Goal: Task Accomplishment & Management: Use online tool/utility

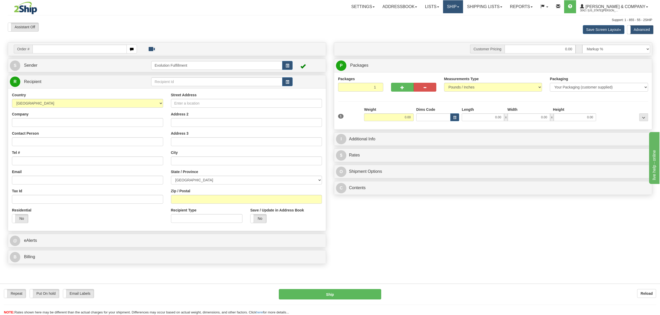
click at [463, 3] on link "Ship" at bounding box center [453, 6] width 20 height 13
click at [457, 26] on span "OnHold / Order Queue" at bounding box center [439, 25] width 37 height 4
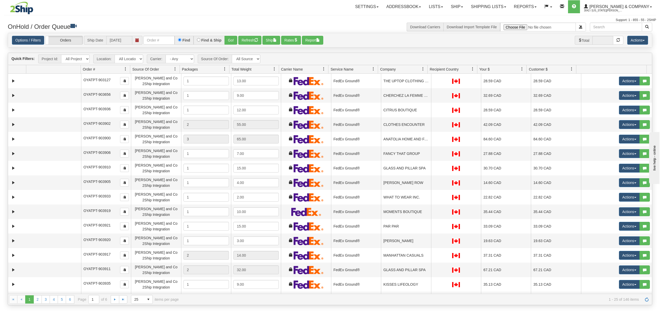
click at [422, 70] on span at bounding box center [423, 69] width 4 height 4
click at [432, 85] on span "Sort Ascending" at bounding box center [438, 82] width 41 height 14
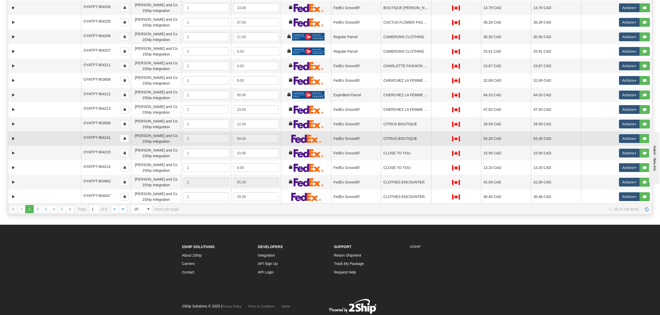
scroll to position [104, 0]
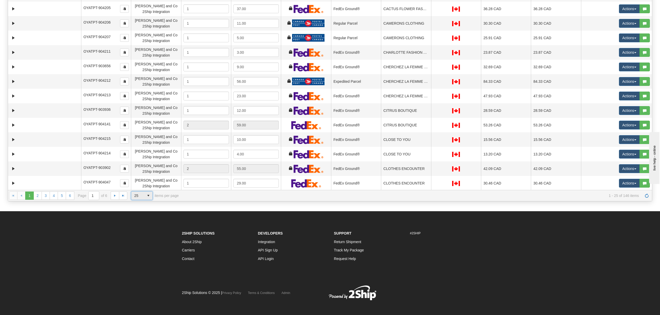
click at [148, 196] on span "select" at bounding box center [148, 196] width 8 height 8
click at [145, 227] on li "100" at bounding box center [141, 226] width 21 height 7
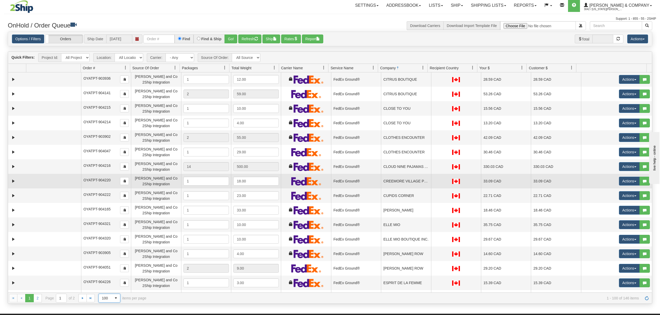
scroll to position [277, 0]
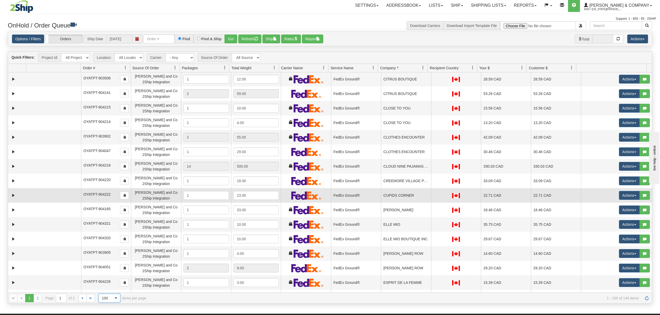
click at [414, 196] on td "CUPIDS CORNER" at bounding box center [406, 195] width 50 height 15
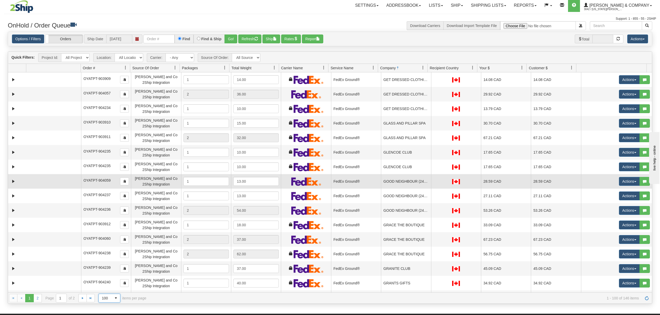
scroll to position [623, 0]
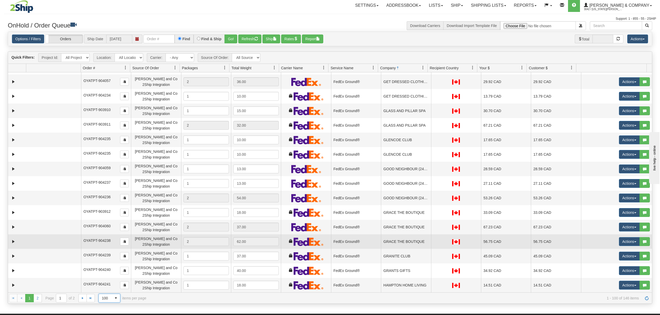
click at [415, 238] on td "GRACE THE BOUTIQUE" at bounding box center [406, 242] width 50 height 15
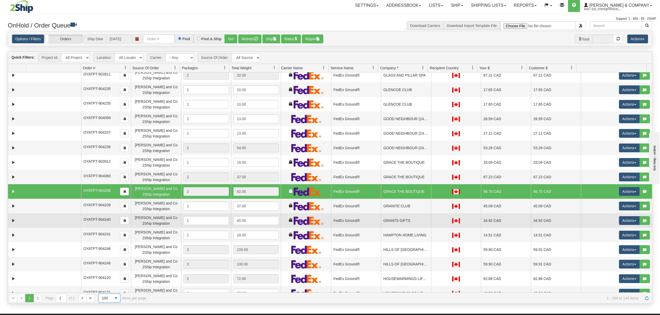
scroll to position [692, 0]
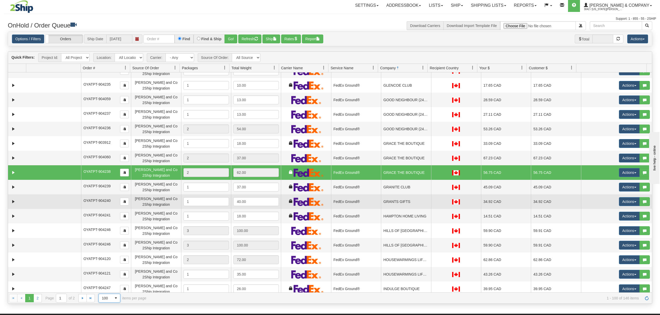
click at [411, 206] on td "GRANTS GIFTS" at bounding box center [406, 202] width 50 height 15
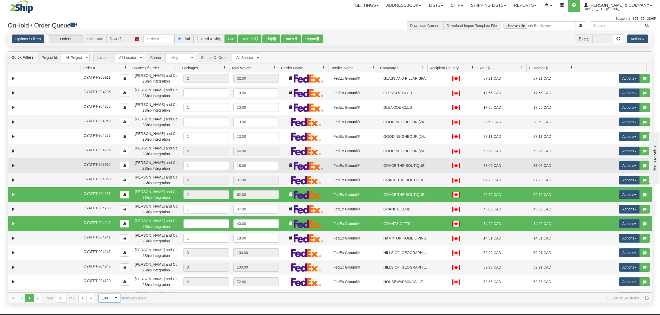
scroll to position [658, 0]
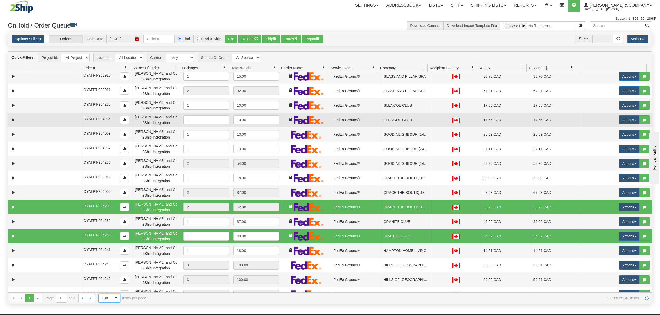
click at [420, 122] on td "GLENCOE CLUB" at bounding box center [406, 120] width 50 height 15
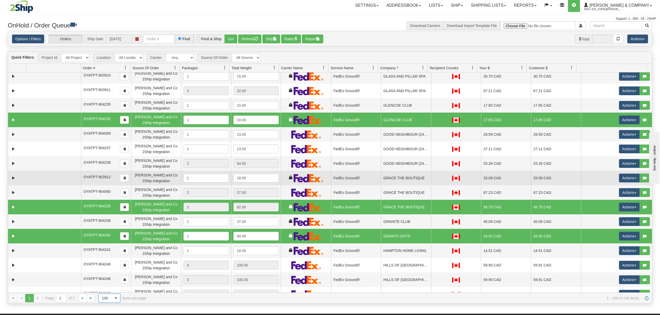
scroll to position [692, 0]
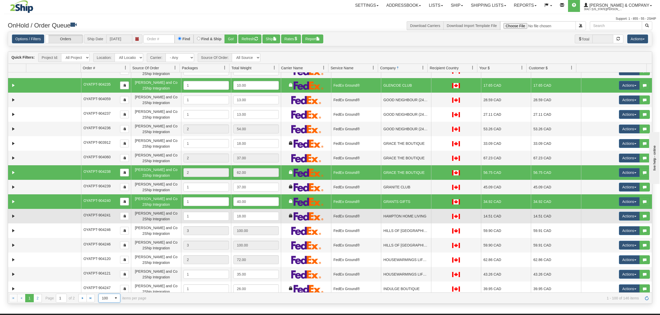
click at [397, 220] on td "HAMPTON HOME LIVING" at bounding box center [406, 216] width 50 height 15
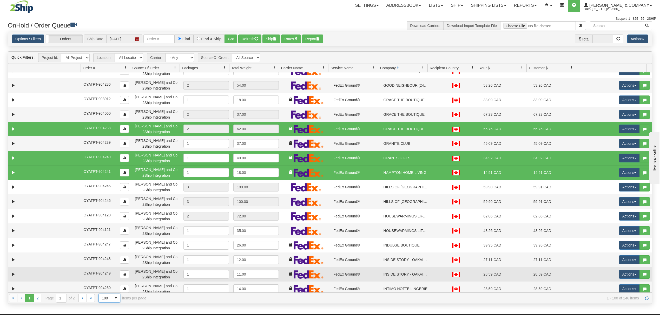
scroll to position [796, 0]
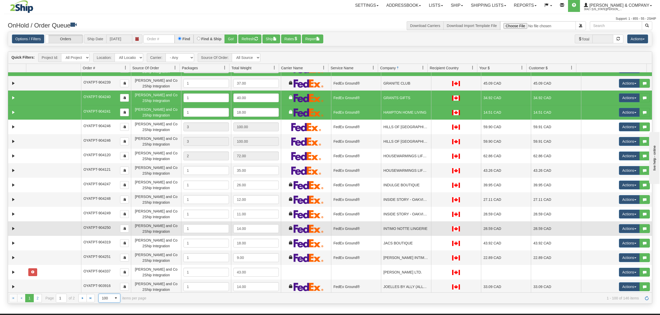
click at [409, 228] on td "INTIMO NOTTE LINGERIE" at bounding box center [406, 229] width 50 height 15
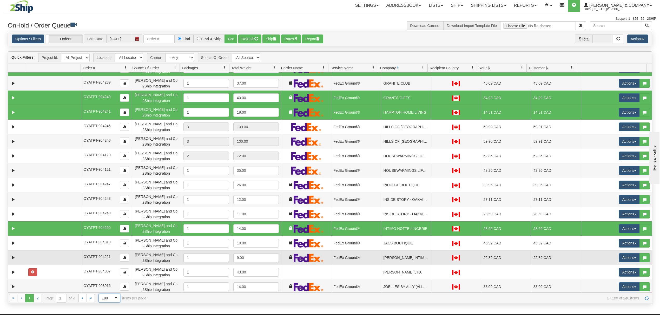
click at [412, 262] on td "JADORE INTIMATES" at bounding box center [406, 258] width 50 height 15
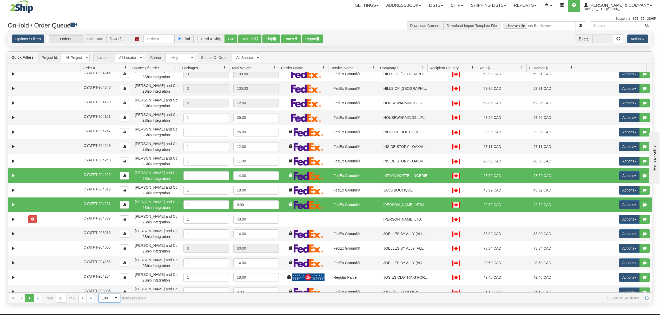
scroll to position [866, 0]
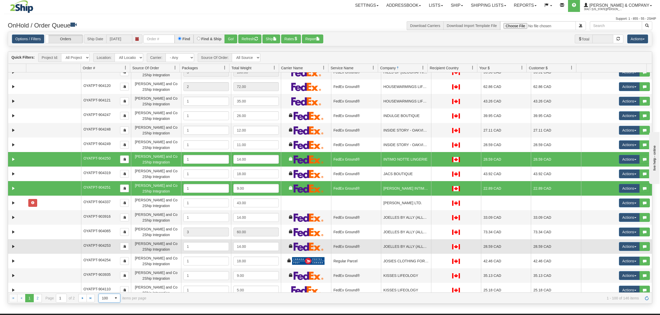
click at [405, 246] on td "JOELLES BY ALLY (ALLYS CLOTHING)" at bounding box center [406, 246] width 50 height 15
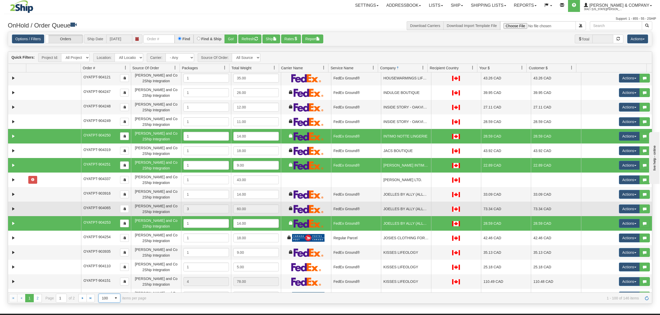
scroll to position [969, 0]
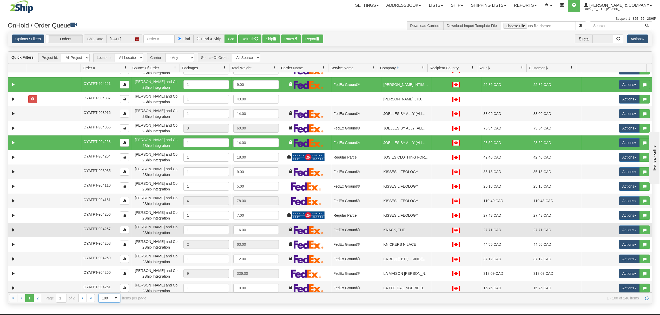
click at [409, 226] on td "KNACK, THE" at bounding box center [406, 230] width 50 height 15
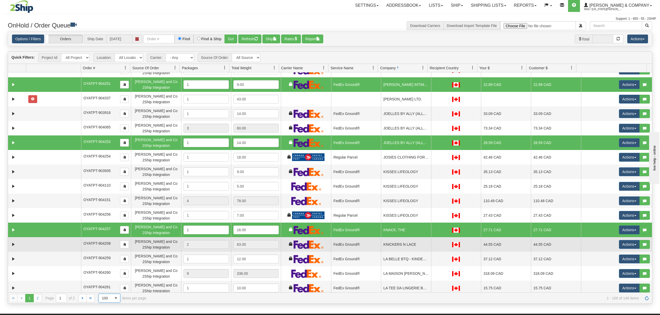
click at [393, 246] on td "KNICKERS N LACE" at bounding box center [406, 244] width 50 height 15
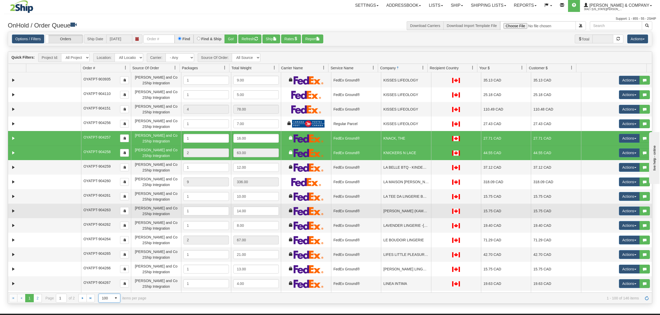
scroll to position [1073, 0]
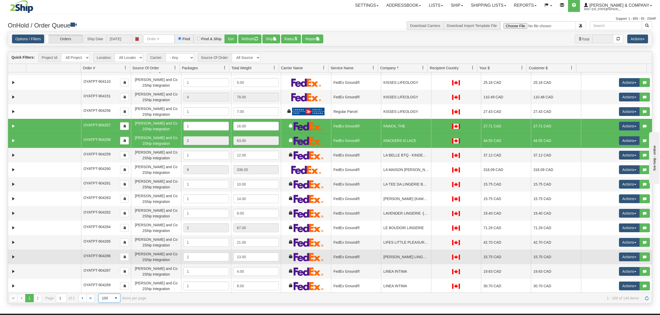
click at [401, 257] on td "LILY PAD LINGERIE" at bounding box center [406, 257] width 50 height 15
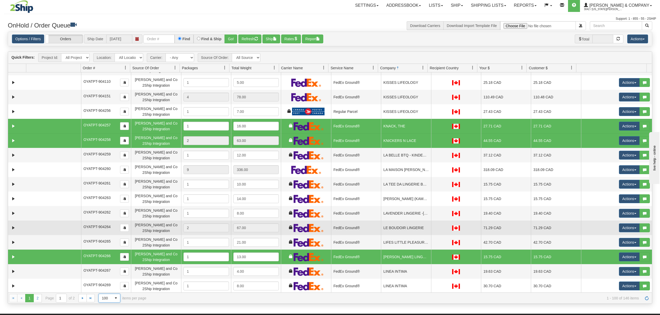
click at [408, 230] on td "LE BOUDOIR LINGERIE" at bounding box center [406, 228] width 50 height 15
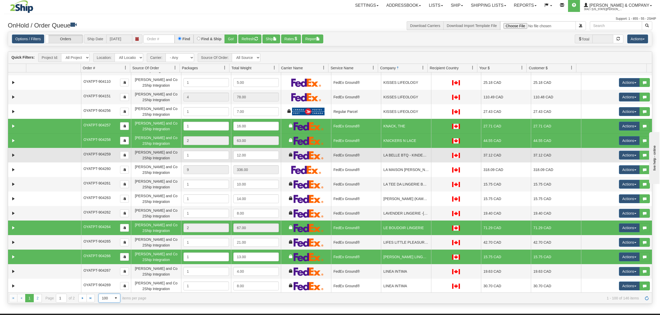
click at [406, 160] on td "LA BELLE BTQ - KINDERSLEY" at bounding box center [406, 155] width 50 height 15
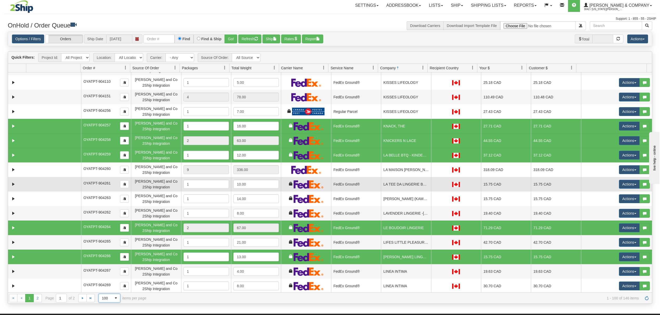
click at [401, 182] on td "LA TEE DA LINGERIE BOUTIQUE" at bounding box center [406, 184] width 50 height 15
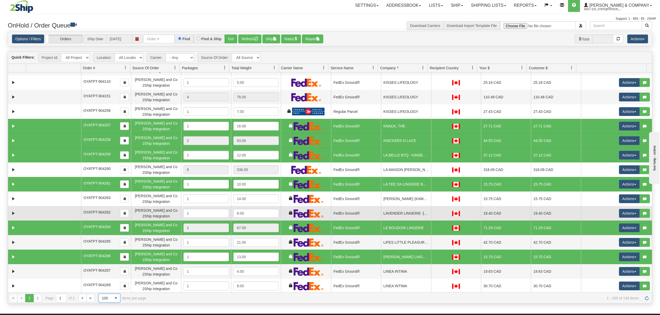
click at [403, 214] on td "LAVENDER LINGERIE -WILLIAMS LAKE" at bounding box center [406, 213] width 50 height 15
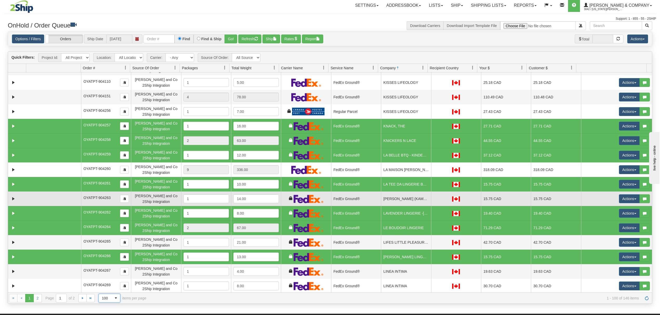
click at [405, 203] on td "LAVENDER LINGERIE (KAMLOOPS)" at bounding box center [406, 199] width 50 height 15
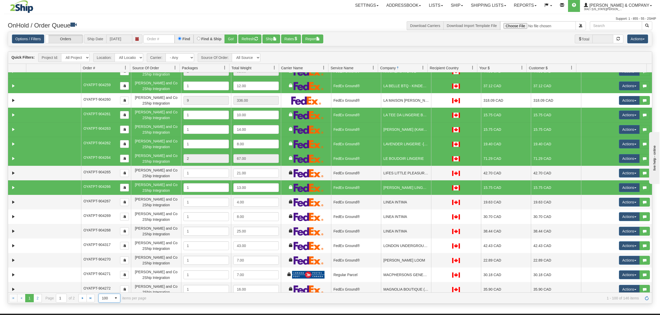
scroll to position [1177, 0]
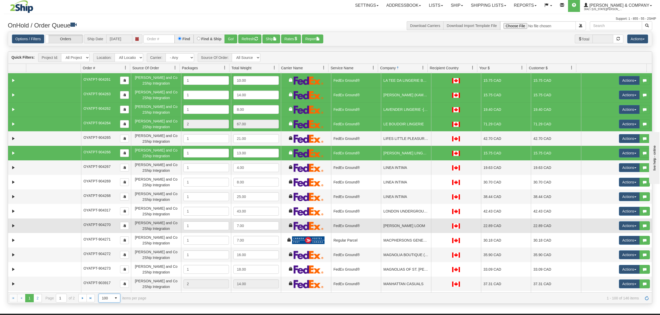
click at [401, 224] on td "LUNA LOOM" at bounding box center [406, 226] width 50 height 15
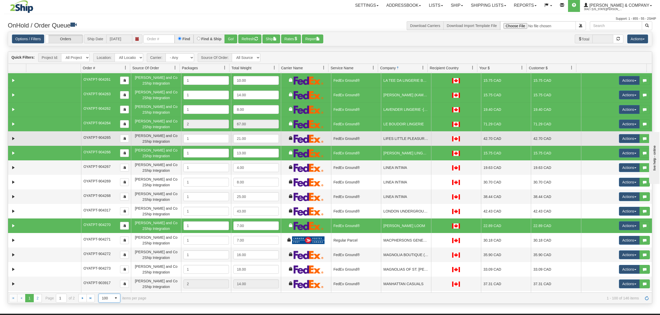
click at [409, 136] on td "LIFES LITTLE PLEASURES" at bounding box center [406, 138] width 50 height 15
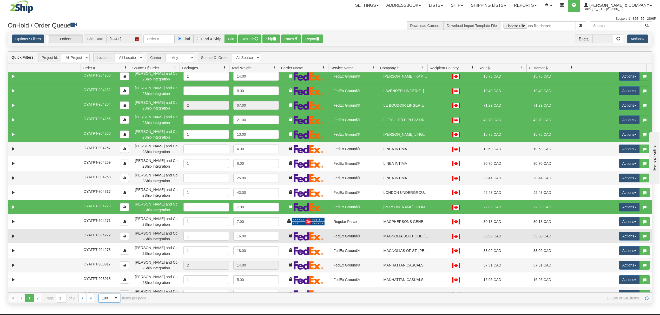
scroll to position [1212, 0]
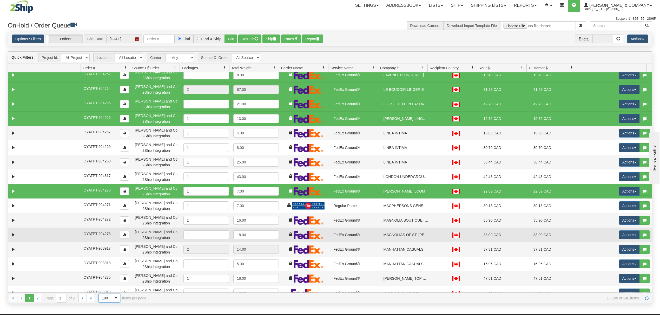
click at [404, 239] on td "MAGNOLIAS OF ST. JACOBS" at bounding box center [406, 235] width 50 height 15
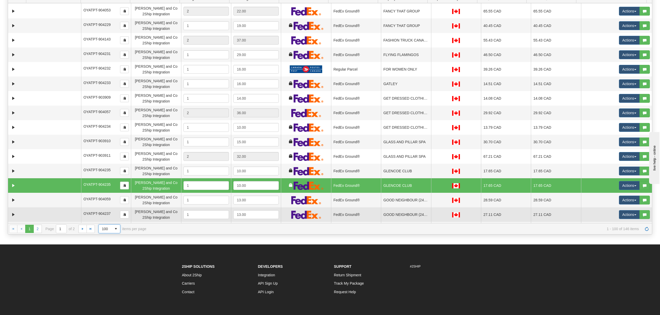
scroll to position [506, 0]
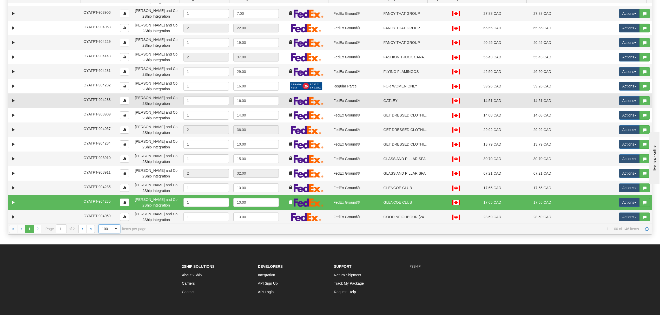
click at [407, 104] on td "GATLEY" at bounding box center [406, 100] width 50 height 15
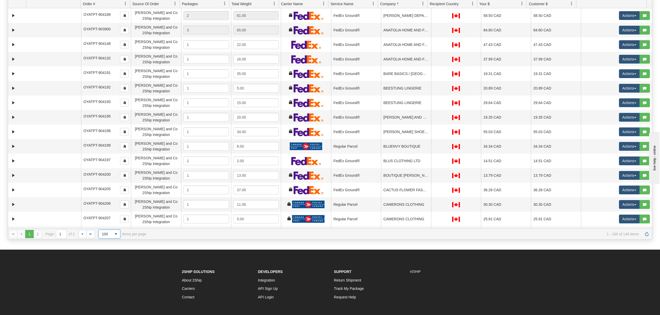
scroll to position [0, 0]
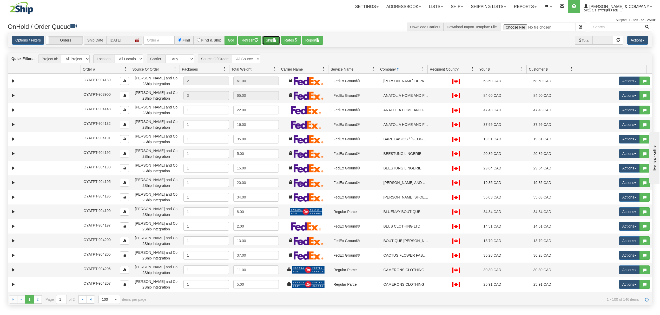
click at [271, 39] on button "Ship" at bounding box center [271, 40] width 18 height 9
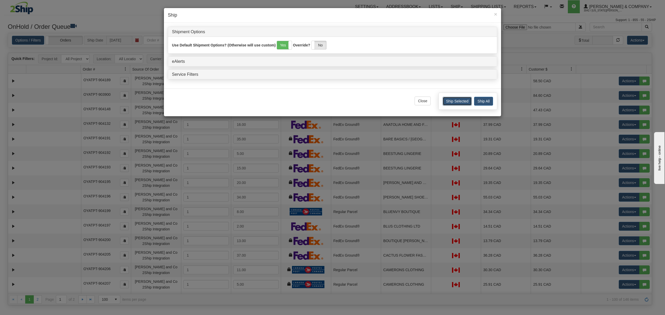
click at [459, 101] on button "Ship Selected" at bounding box center [457, 101] width 29 height 9
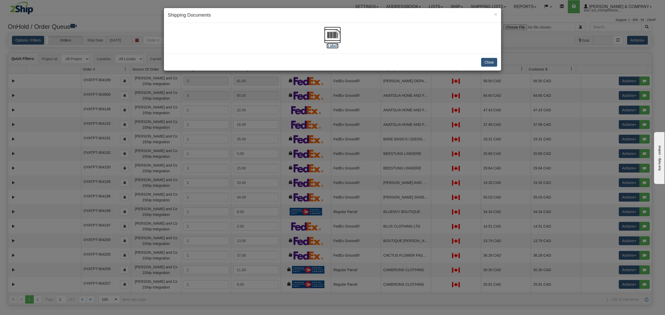
click at [338, 37] on img at bounding box center [332, 35] width 17 height 17
click at [491, 64] on button "Close" at bounding box center [489, 62] width 16 height 9
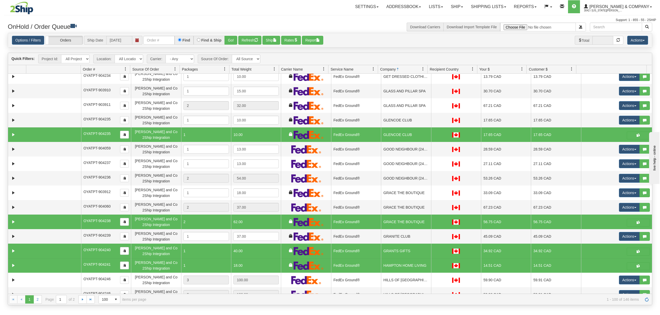
scroll to position [471, 0]
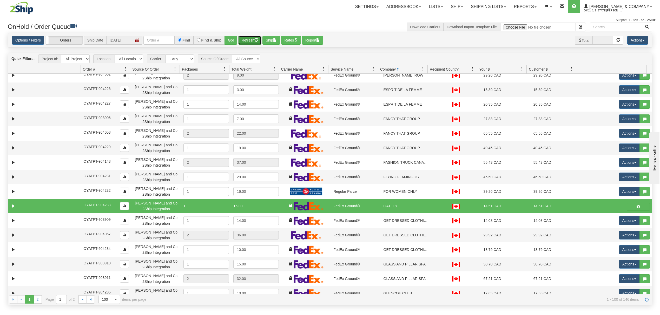
click at [253, 39] on button "Refresh" at bounding box center [249, 40] width 23 height 9
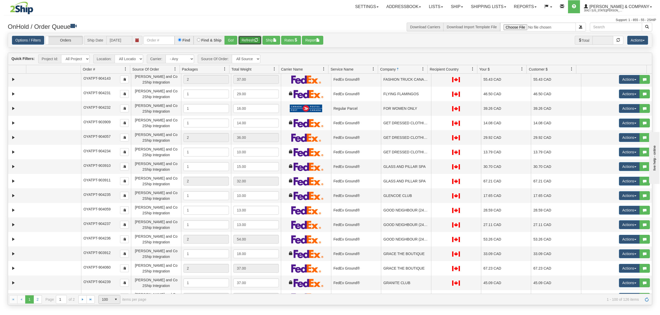
scroll to position [540, 0]
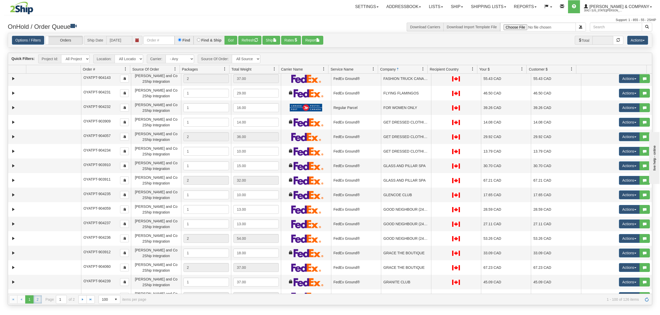
click at [38, 303] on link "2" at bounding box center [38, 300] width 8 height 8
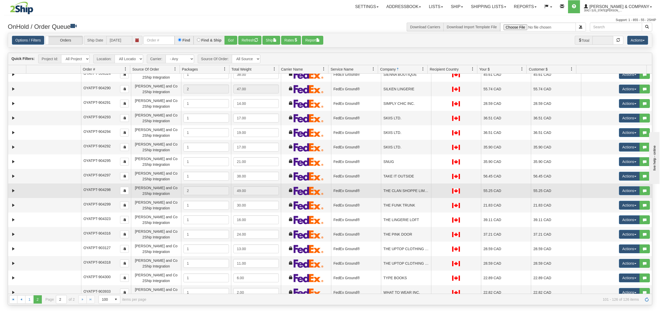
scroll to position [0, 0]
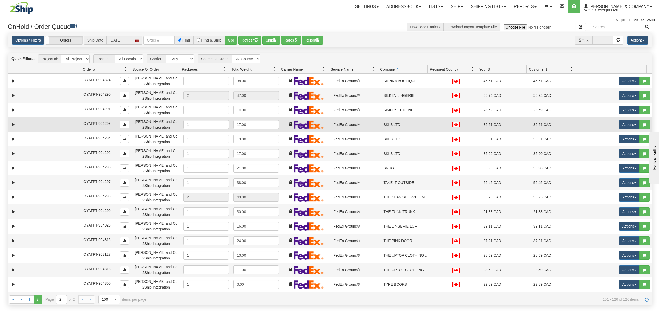
click at [409, 130] on td "SKIIS LTD." at bounding box center [406, 124] width 50 height 15
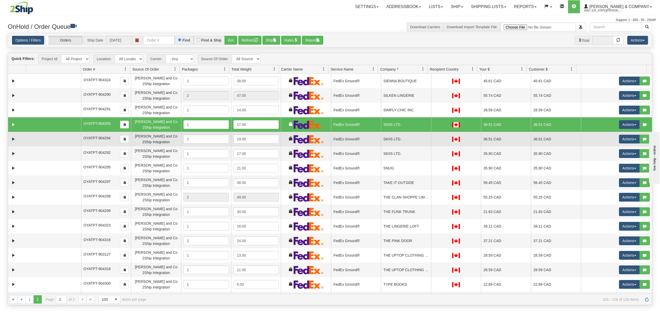
click at [411, 142] on td "SKIIS LTD." at bounding box center [406, 139] width 50 height 15
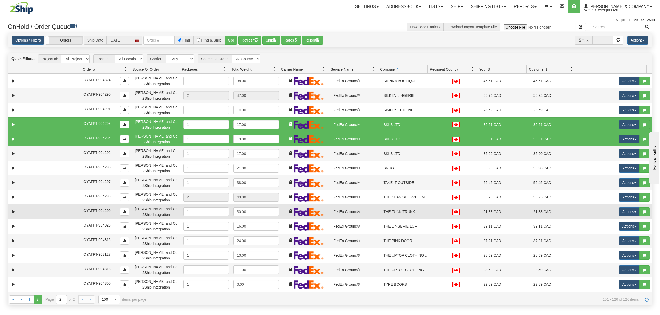
click at [408, 207] on td "THE FUNK TRUNK" at bounding box center [406, 212] width 50 height 15
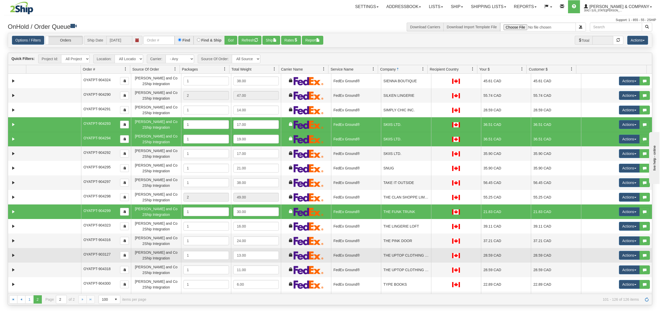
scroll to position [35, 0]
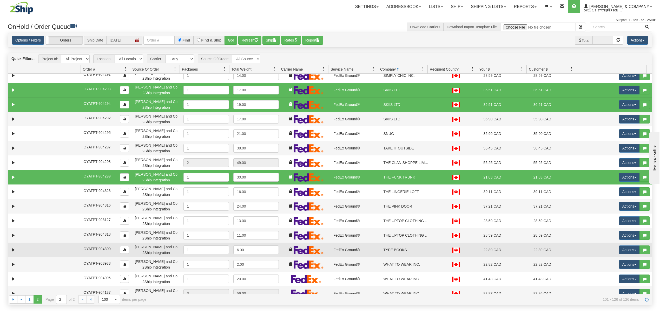
click at [394, 248] on td "TYPE BOOKS" at bounding box center [406, 250] width 50 height 15
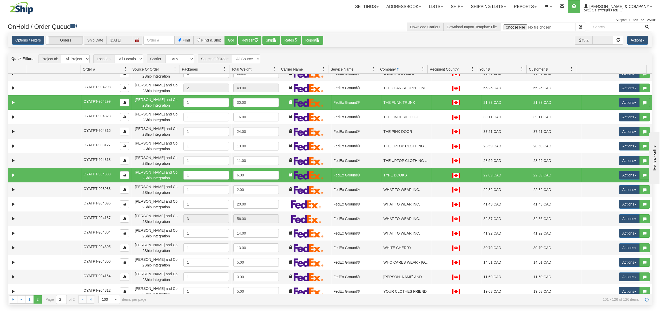
scroll to position [157, 0]
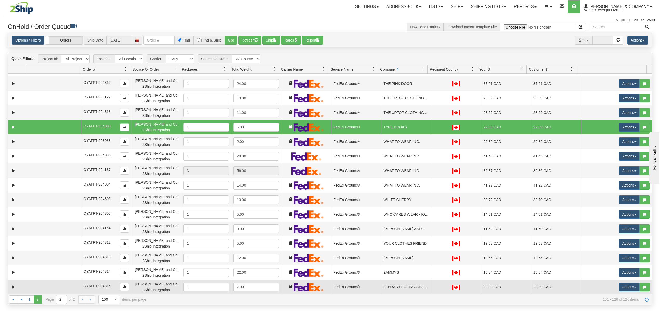
click at [398, 283] on td "ZENBAR HEALING STUDIO" at bounding box center [406, 287] width 50 height 15
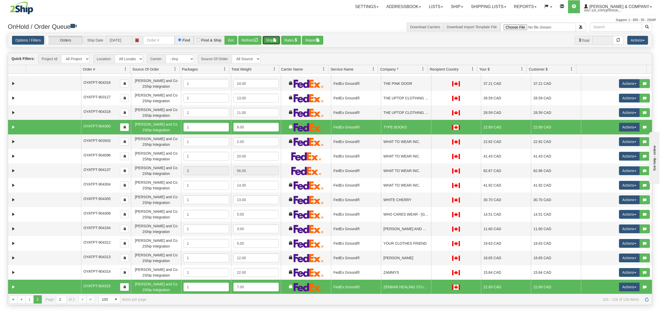
click at [274, 41] on button "Ship" at bounding box center [271, 40] width 18 height 9
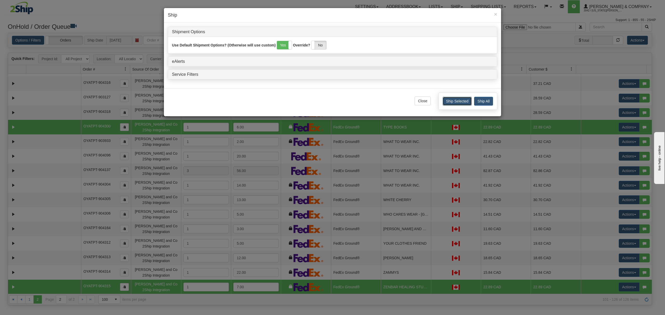
click at [461, 103] on button "Ship Selected" at bounding box center [457, 101] width 29 height 9
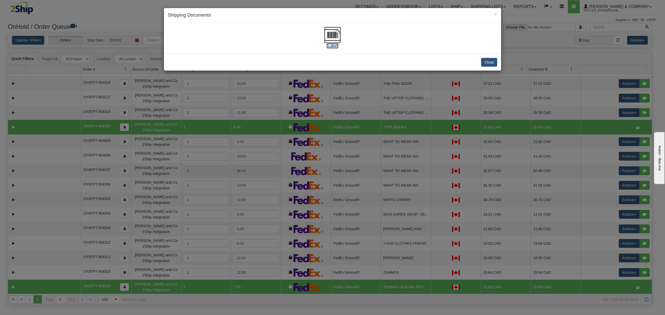
click at [336, 35] on img at bounding box center [332, 35] width 17 height 17
click at [489, 62] on button "Close" at bounding box center [489, 62] width 16 height 9
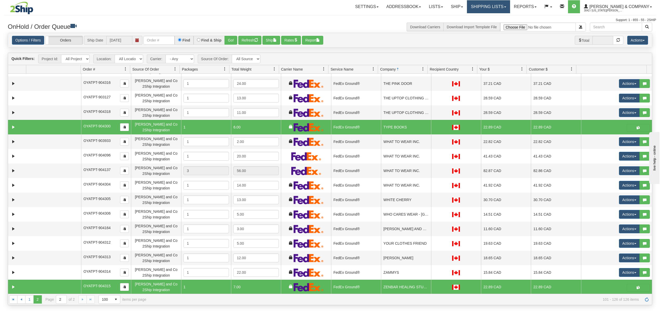
click at [498, 6] on link "Shipping lists" at bounding box center [488, 6] width 43 height 13
click at [494, 19] on span "Current Shipments" at bounding box center [479, 18] width 30 height 4
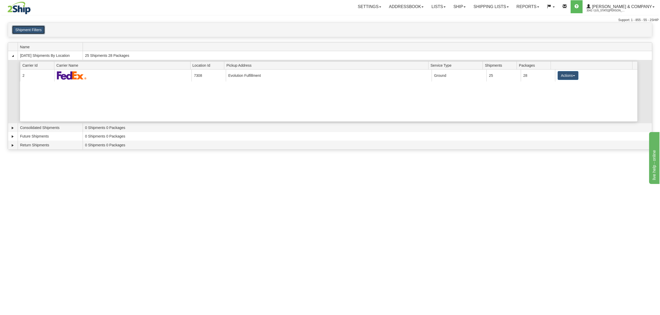
click at [38, 33] on button "Shipment Filters" at bounding box center [28, 29] width 33 height 9
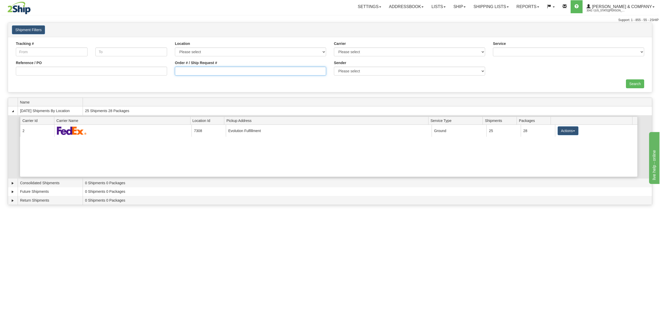
click at [255, 71] on input "Order # / Ship Request #" at bounding box center [250, 71] width 151 height 9
type input "4262"
click at [635, 81] on input "Search" at bounding box center [635, 83] width 18 height 9
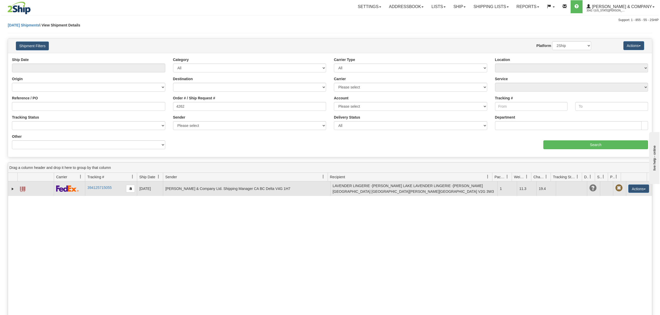
click at [23, 192] on span at bounding box center [22, 189] width 5 height 5
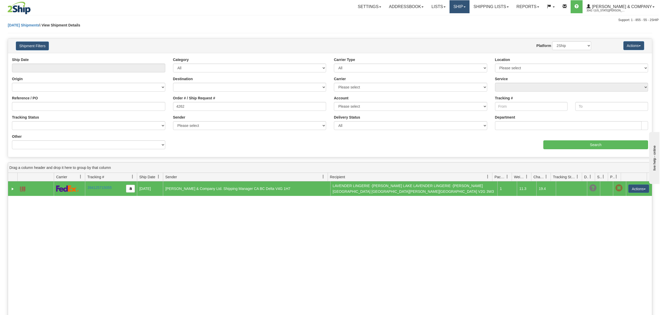
click at [469, 12] on link "Ship" at bounding box center [459, 6] width 20 height 13
click at [464, 26] on span "OnHold / Order Queue" at bounding box center [445, 25] width 37 height 4
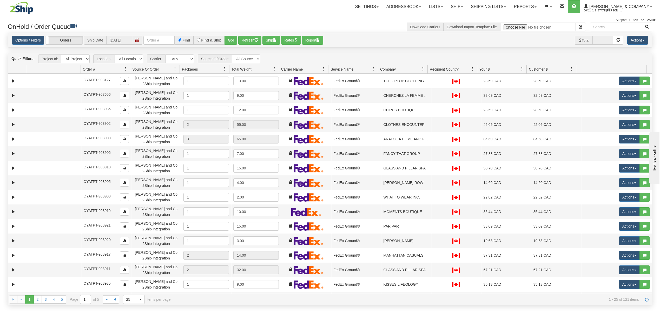
click at [424, 68] on span at bounding box center [423, 69] width 4 height 4
click at [425, 82] on span at bounding box center [425, 81] width 4 height 4
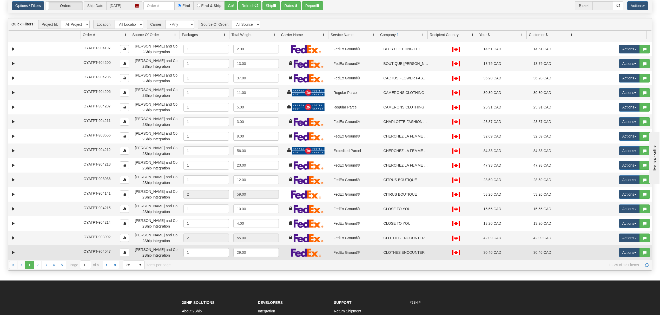
scroll to position [108, 0]
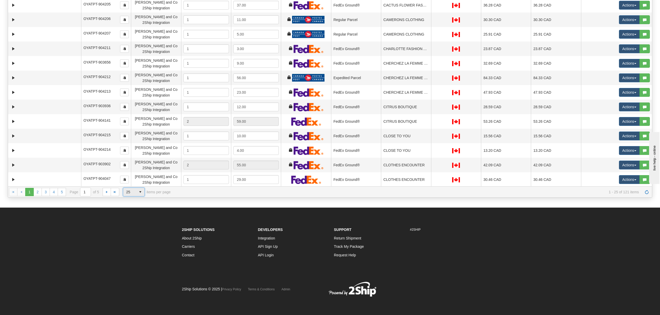
click at [129, 191] on span "25" at bounding box center [129, 192] width 7 height 5
click at [132, 222] on li "100" at bounding box center [133, 223] width 21 height 7
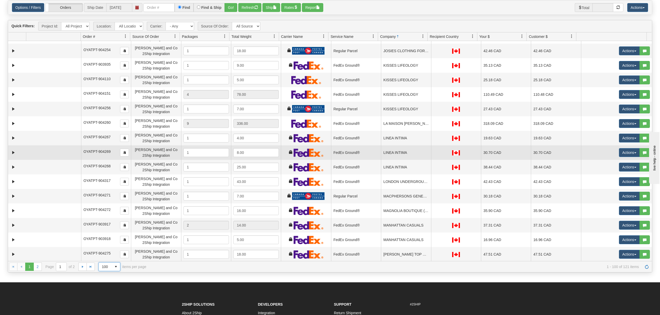
scroll to position [905, 0]
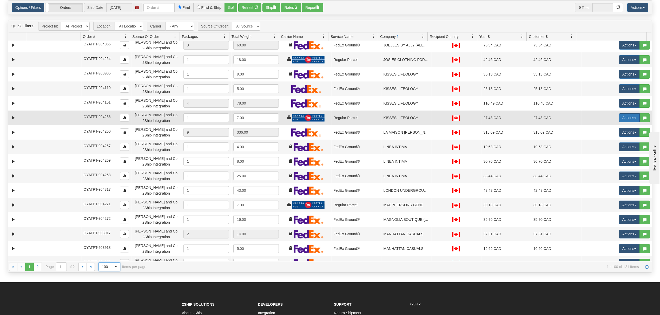
click at [624, 119] on button "Actions" at bounding box center [629, 117] width 21 height 9
click at [613, 142] on span "Rate All Services" at bounding box center [618, 141] width 31 height 4
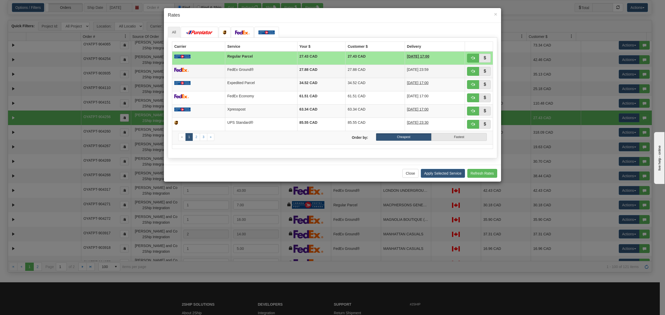
click at [264, 66] on td "FedEx Ground®" at bounding box center [261, 71] width 72 height 13
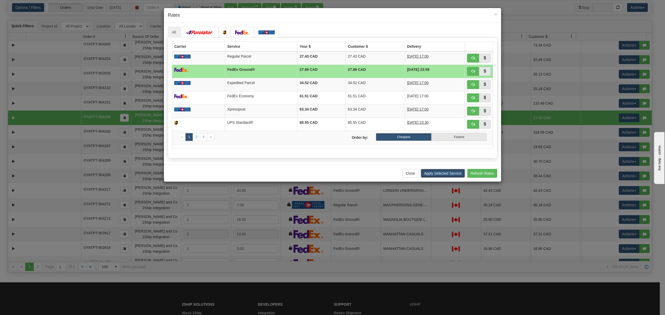
click at [458, 173] on button "Apply Selected Service" at bounding box center [443, 173] width 44 height 9
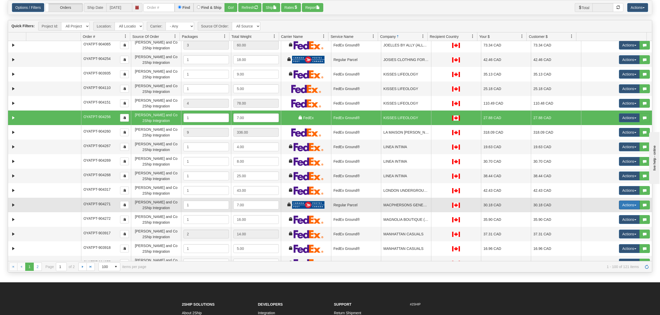
click at [626, 206] on button "Actions" at bounding box center [629, 205] width 21 height 9
click at [608, 225] on link "Rate All Services" at bounding box center [619, 228] width 42 height 7
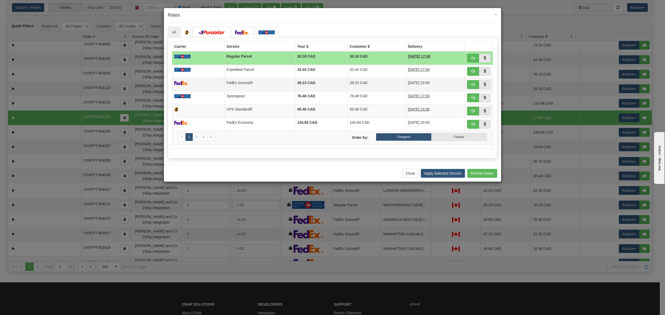
click at [295, 78] on td "39.23 CAD" at bounding box center [321, 84] width 52 height 13
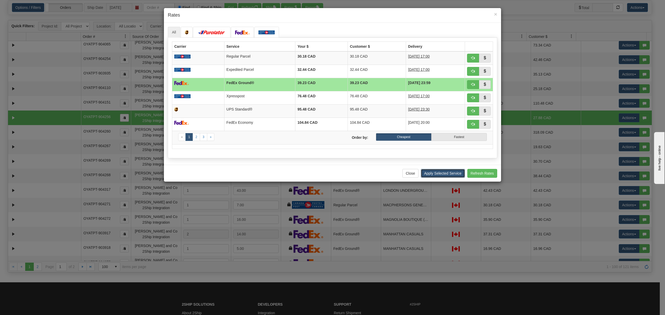
click at [441, 175] on button "Apply Selected Service" at bounding box center [443, 173] width 44 height 9
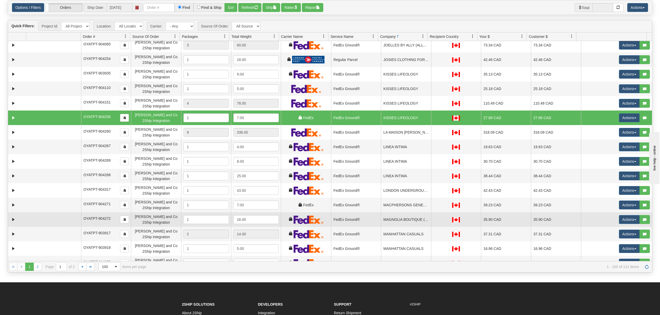
click at [400, 178] on td "LINEA INTIMA" at bounding box center [406, 176] width 50 height 15
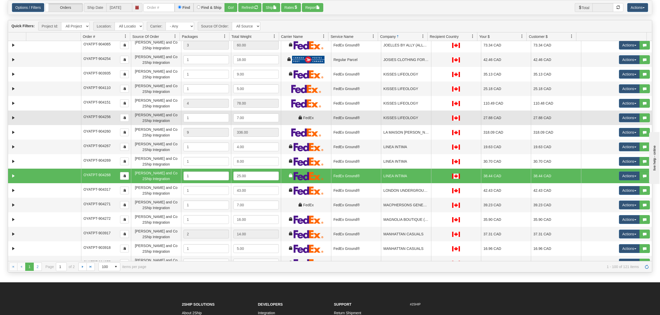
click at [404, 116] on td "KISSES LIFEOLOGY" at bounding box center [406, 118] width 50 height 15
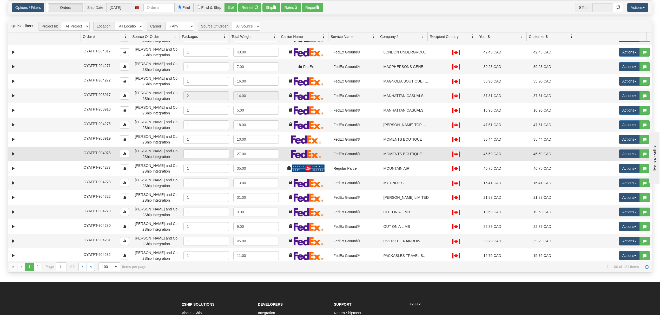
scroll to position [1009, 0]
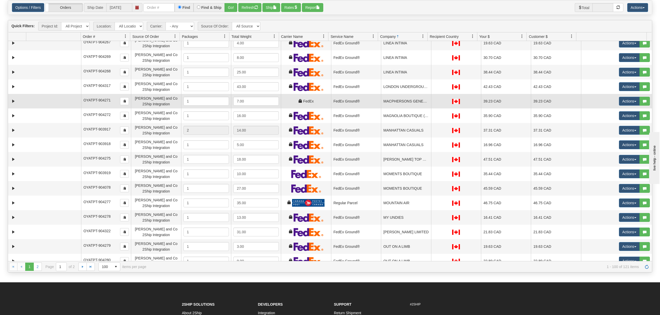
click at [393, 105] on td "MACPHERSONS GENERAL STORE" at bounding box center [406, 101] width 50 height 15
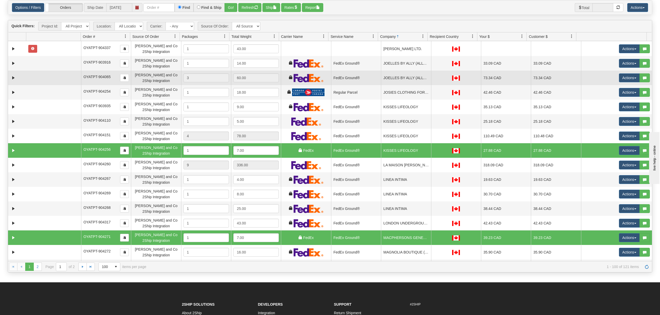
scroll to position [870, 0]
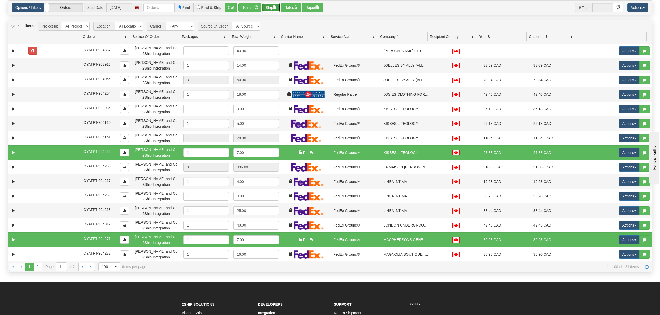
click at [269, 9] on button "Ship" at bounding box center [271, 7] width 18 height 9
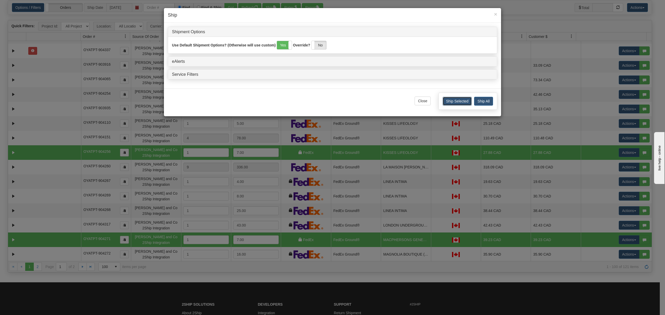
click at [465, 105] on button "Ship Selected" at bounding box center [457, 101] width 29 height 9
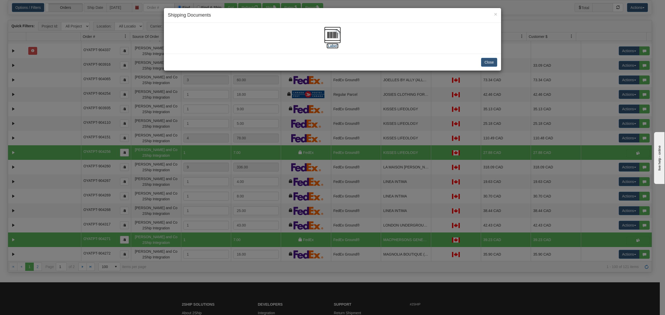
click at [333, 38] on img at bounding box center [332, 35] width 17 height 17
click at [485, 65] on button "Close" at bounding box center [489, 62] width 16 height 9
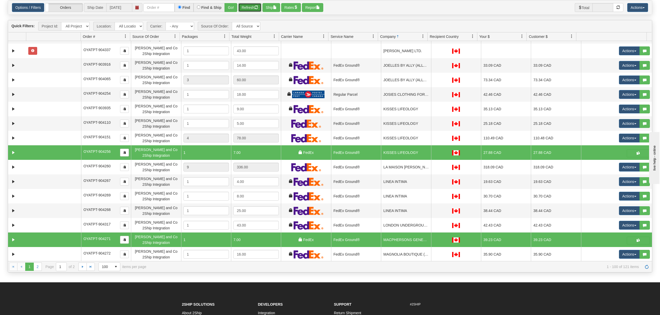
click at [253, 6] on button "Refresh" at bounding box center [249, 7] width 23 height 9
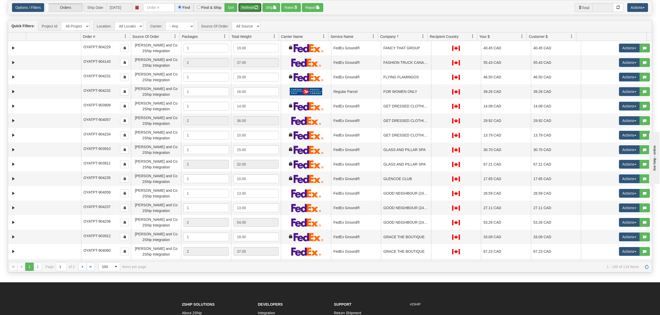
scroll to position [0, 0]
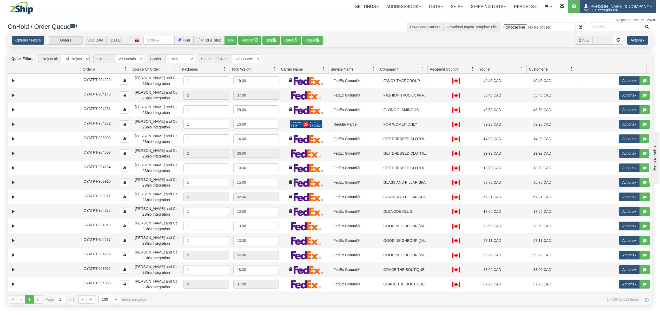
click at [622, 11] on span "3042 / [US_STATE][PERSON_NAME]" at bounding box center [603, 10] width 39 height 5
click at [625, 30] on span "LOG OUT" at bounding box center [621, 32] width 16 height 4
